Goal: Task Accomplishment & Management: Manage account settings

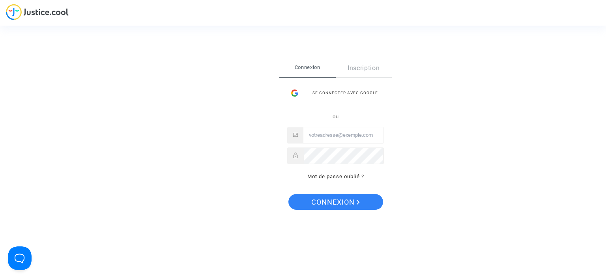
type input "[EMAIL_ADDRESS][DOMAIN_NAME]"
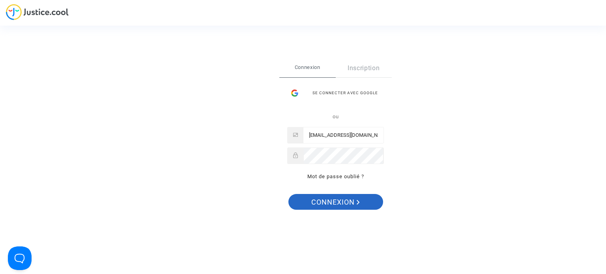
click at [317, 198] on span "Connexion" at bounding box center [335, 202] width 48 height 17
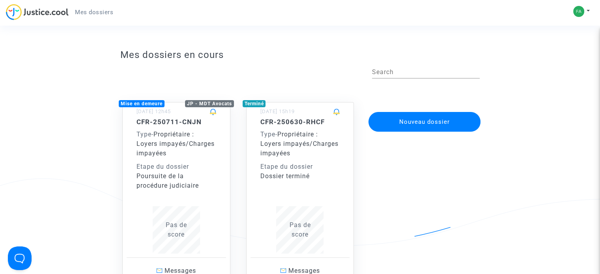
click at [190, 180] on div "Poursuite de la procédure judiciaire" at bounding box center [176, 181] width 80 height 19
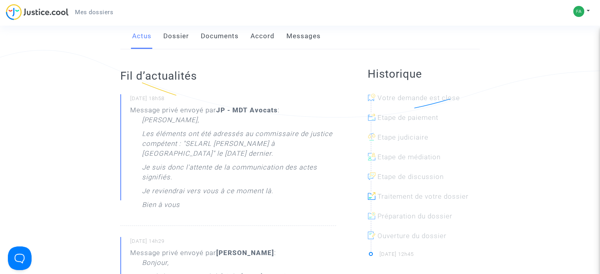
scroll to position [118, 0]
